Goal: Register for event/course

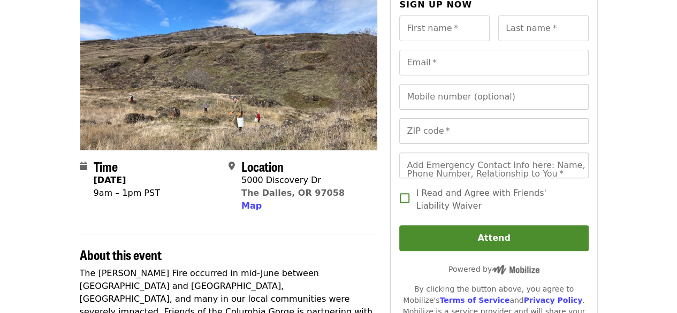
scroll to position [108, 0]
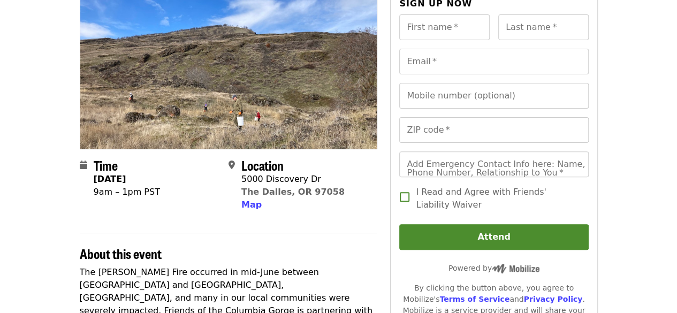
click at [295, 179] on div "5000 Discovery Dr" at bounding box center [292, 179] width 103 height 13
copy span "5000 Discovery Dr"
